Goal: Task Accomplishment & Management: Use online tool/utility

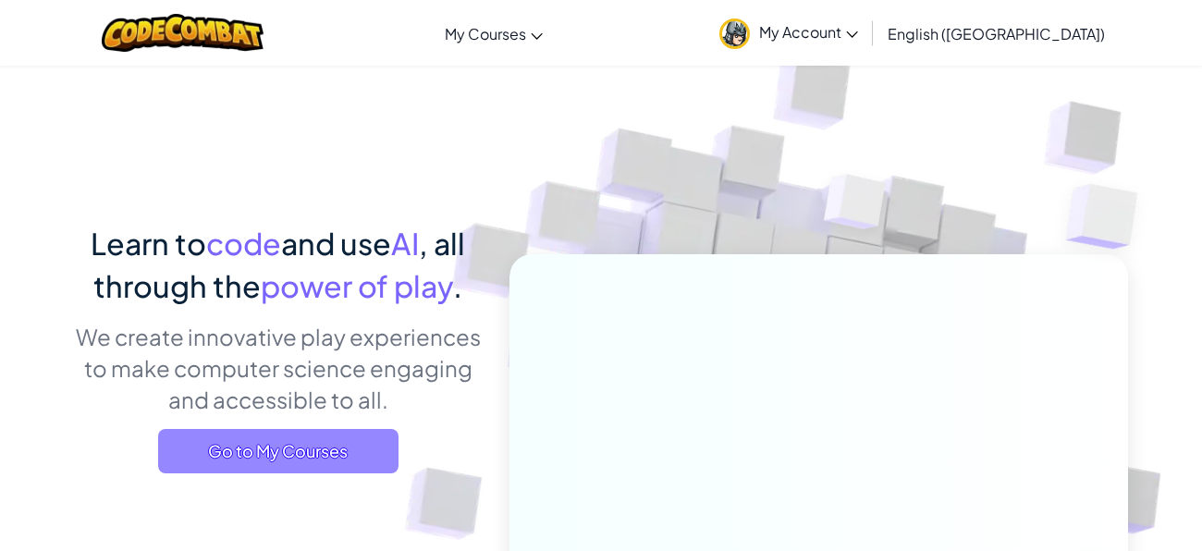
click at [289, 453] on span "Go to My Courses" at bounding box center [278, 451] width 240 height 44
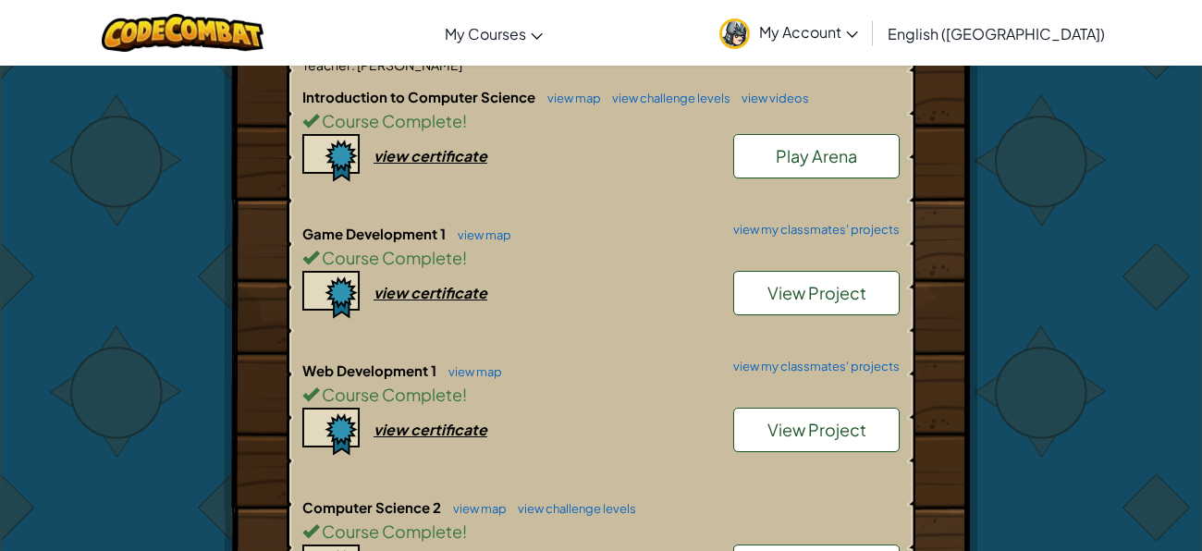
scroll to position [517, 0]
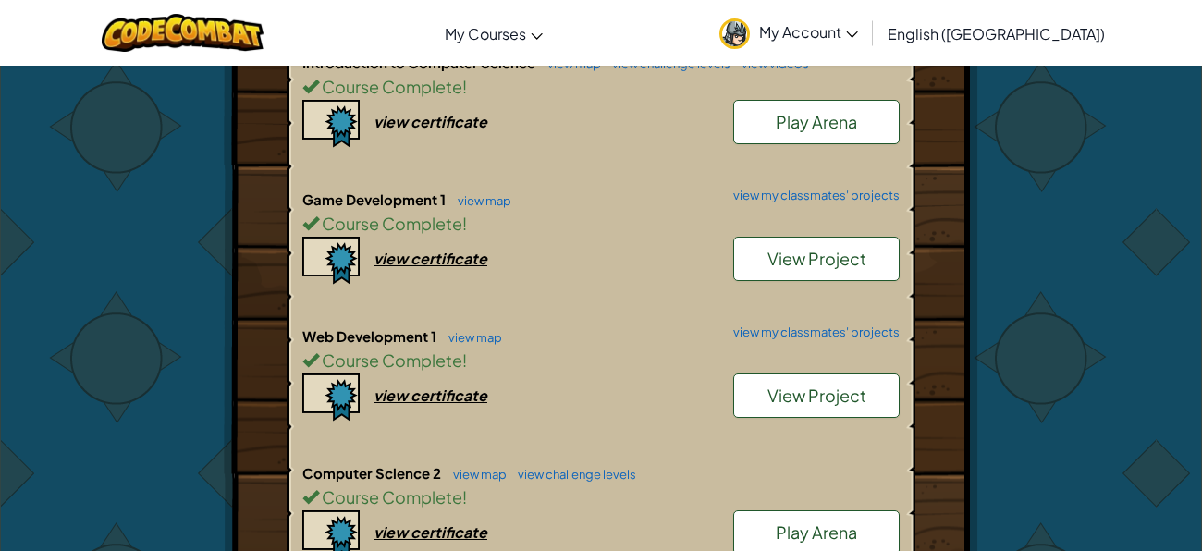
click at [843, 399] on span "View Project" at bounding box center [817, 395] width 99 height 21
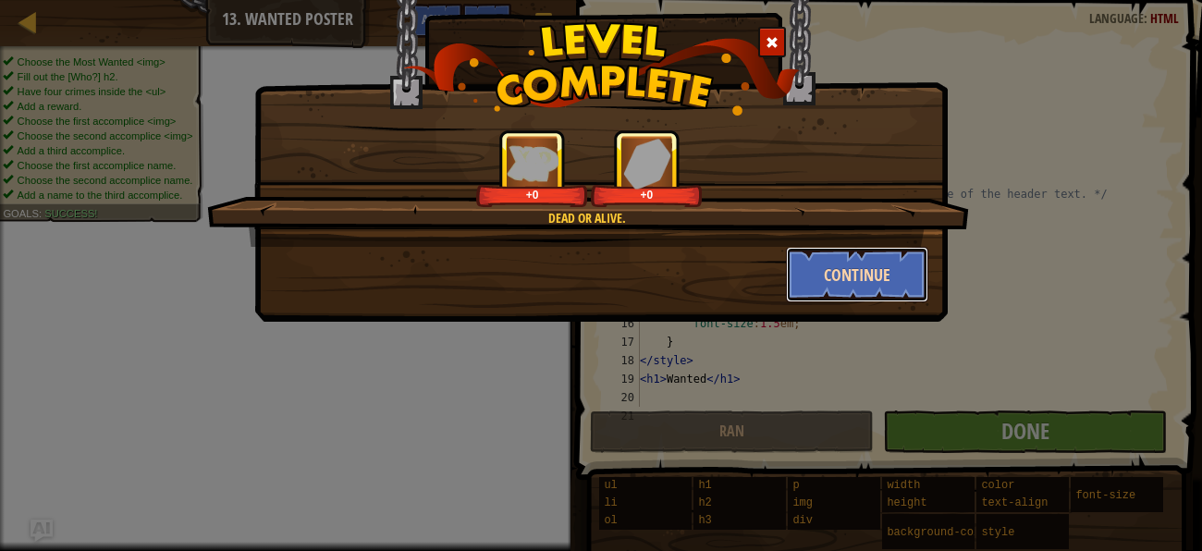
click at [829, 275] on button "Continue" at bounding box center [857, 274] width 143 height 55
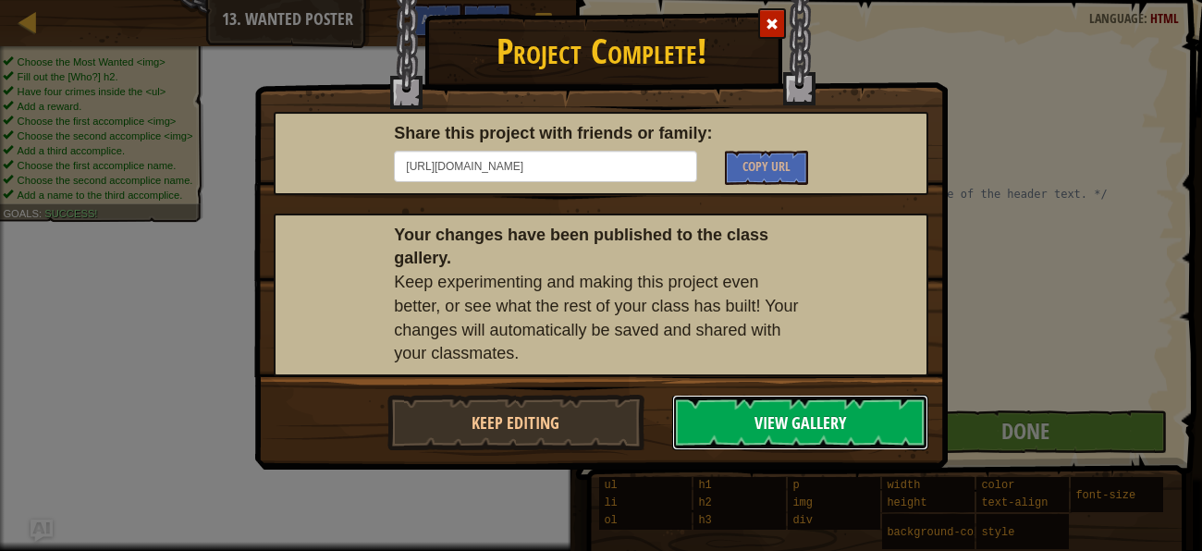
click at [715, 414] on button "View Gallery" at bounding box center [800, 422] width 257 height 55
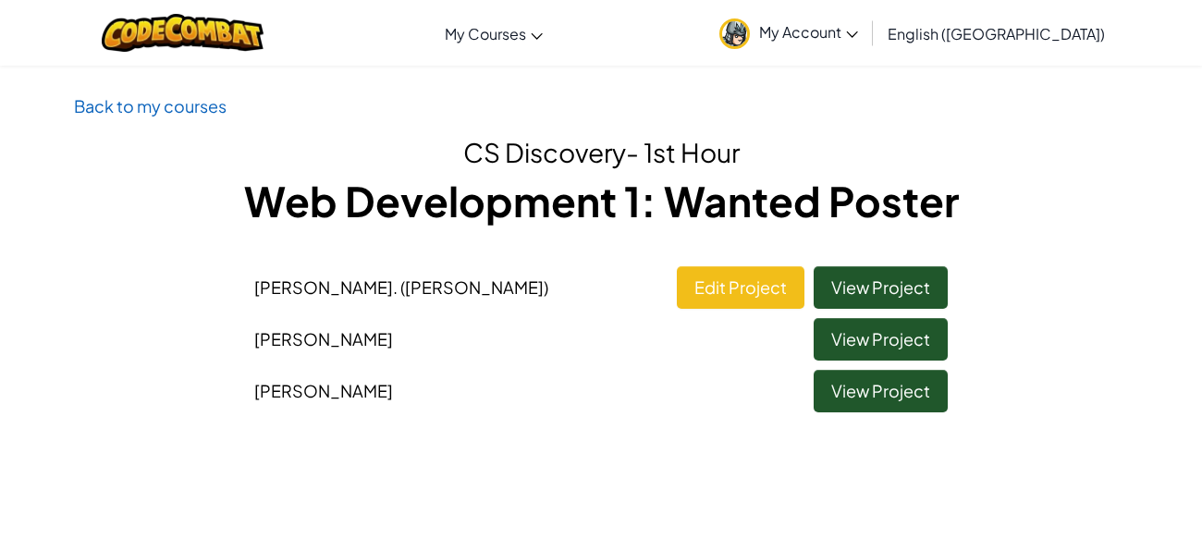
click at [442, 213] on h1 "Web Development 1: Wanted Poster" at bounding box center [601, 200] width 1054 height 57
click at [917, 394] on link "View Project" at bounding box center [881, 391] width 134 height 43
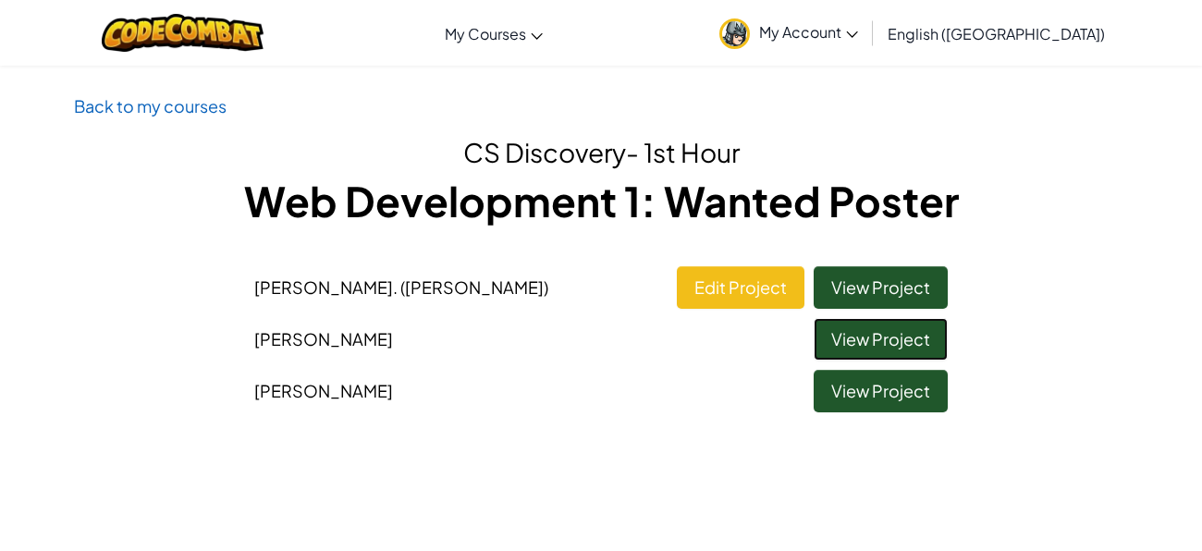
click at [922, 326] on link "View Project" at bounding box center [881, 339] width 134 height 43
